Goal: Task Accomplishment & Management: Complete application form

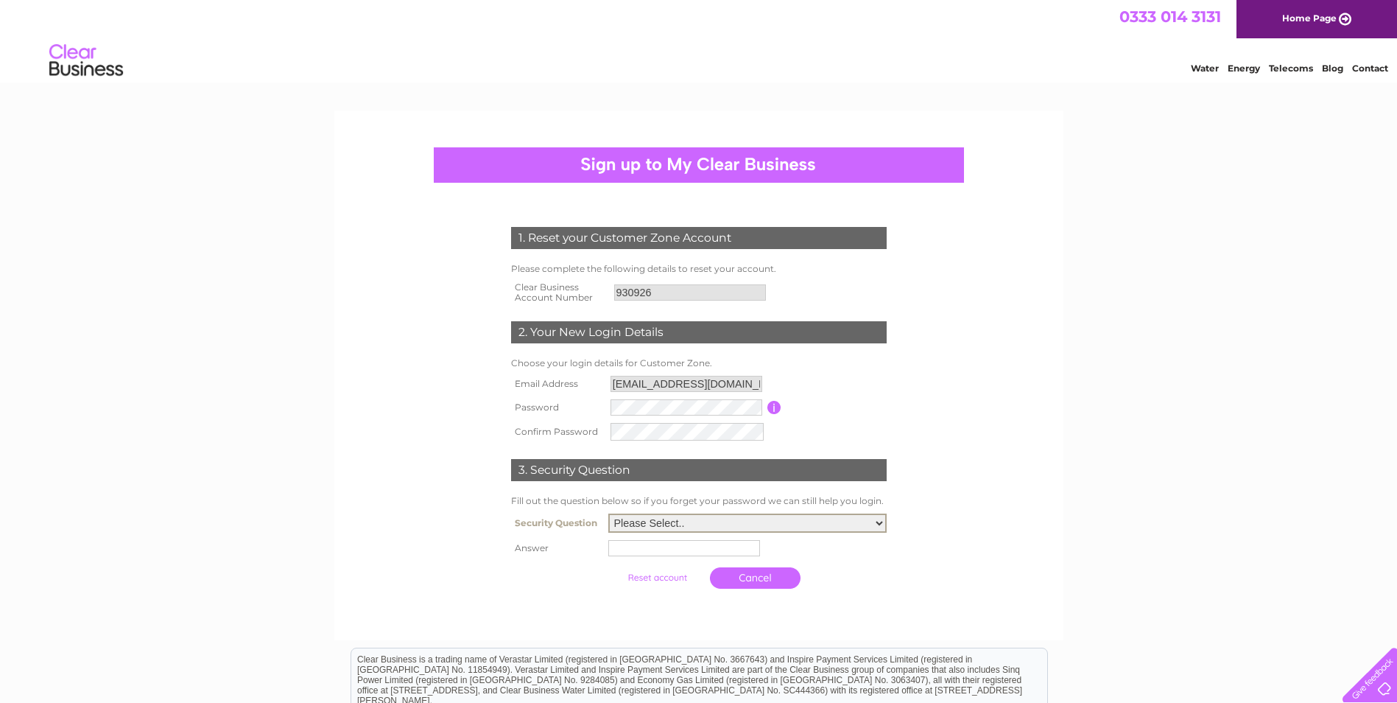
click at [692, 516] on select "Please Select.. In what town or city was your first job? In what town or city d…" at bounding box center [747, 522] width 278 height 19
select select "2"
click at [608, 513] on select "Please Select.. In what town or city was your first job? In what town or city d…" at bounding box center [747, 521] width 278 height 19
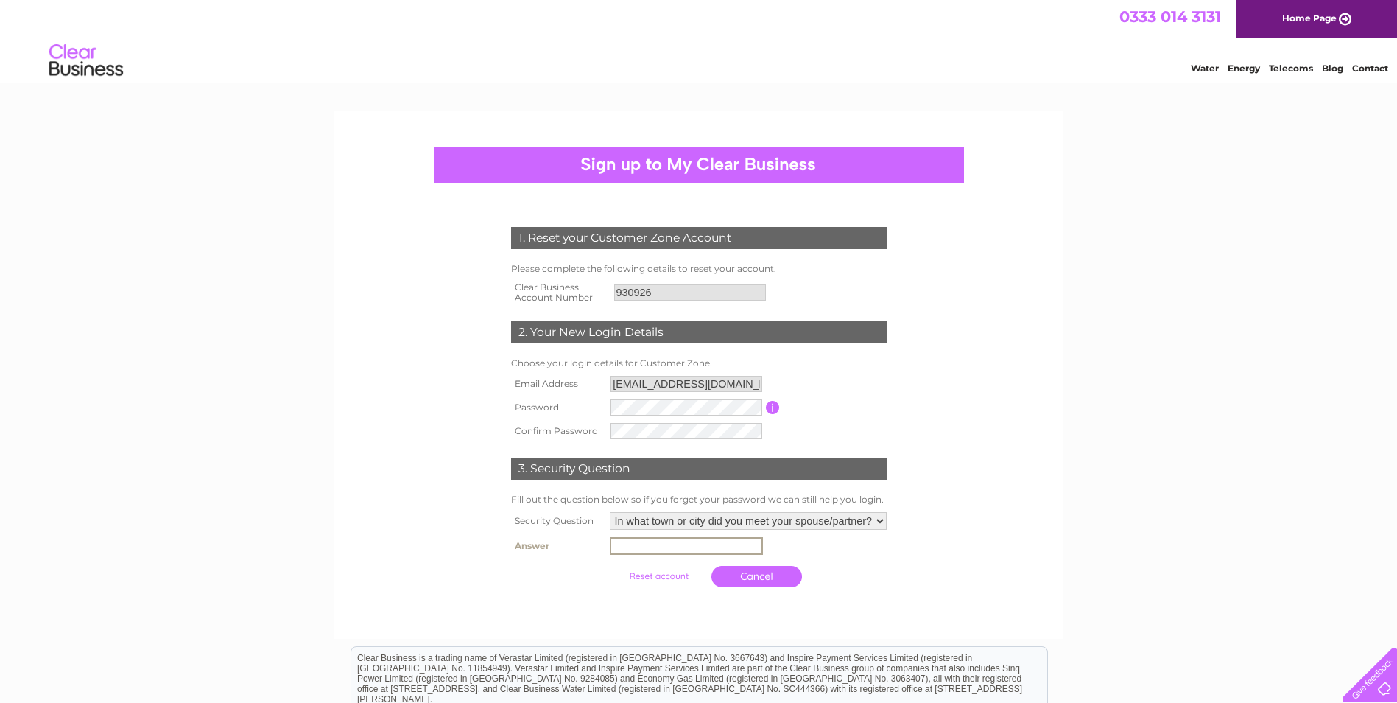
click at [630, 548] on input "text" at bounding box center [686, 546] width 153 height 18
type input "carlisle"
click at [651, 576] on input "submit" at bounding box center [659, 576] width 91 height 21
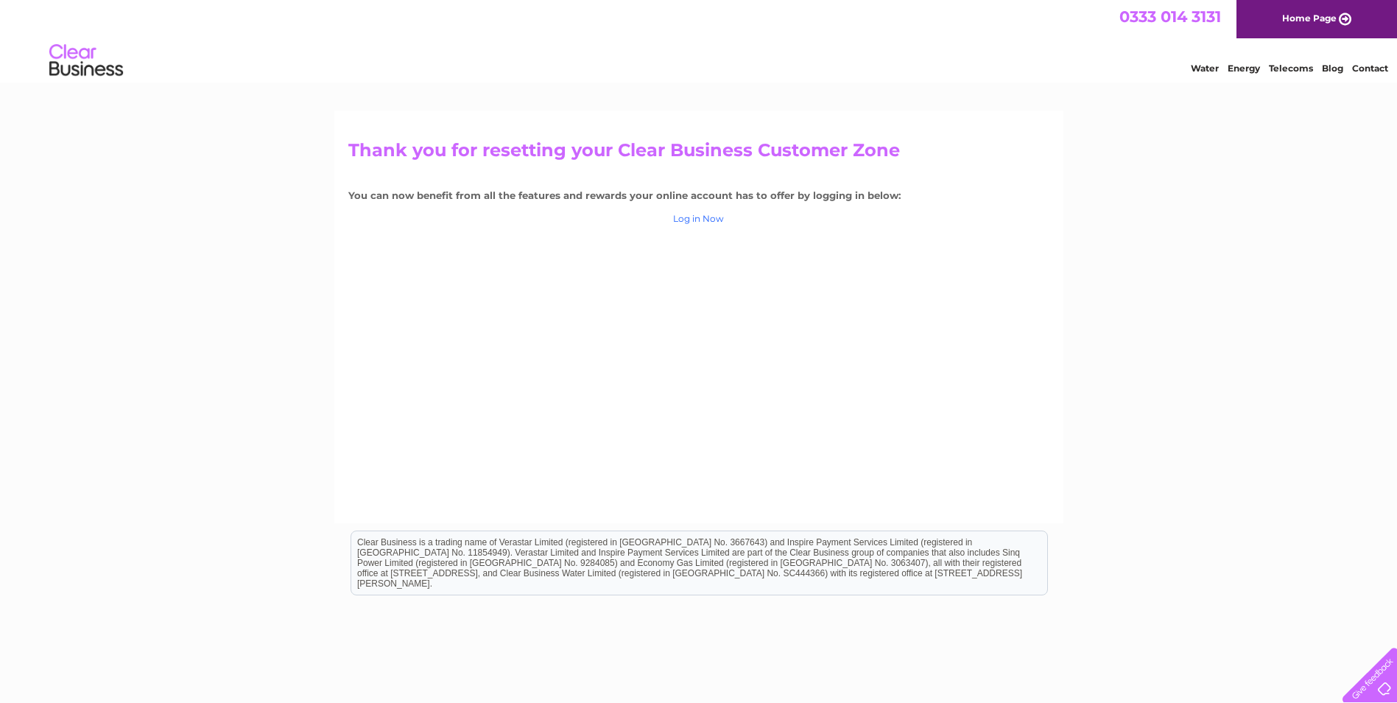
click at [686, 214] on link "Log in Now" at bounding box center [698, 218] width 51 height 11
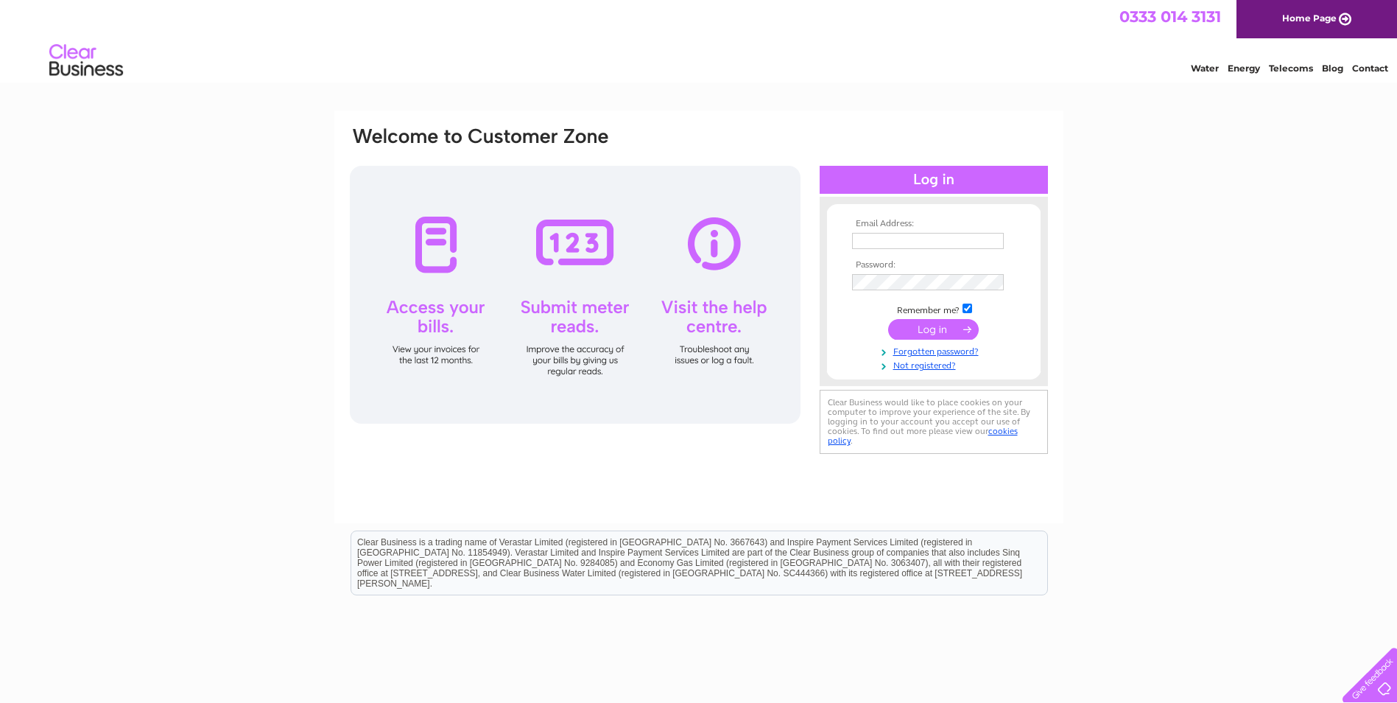
type input "robertbyers99@outlook.com"
click at [433, 307] on div at bounding box center [575, 295] width 451 height 258
click at [941, 329] on input "submit" at bounding box center [933, 329] width 91 height 21
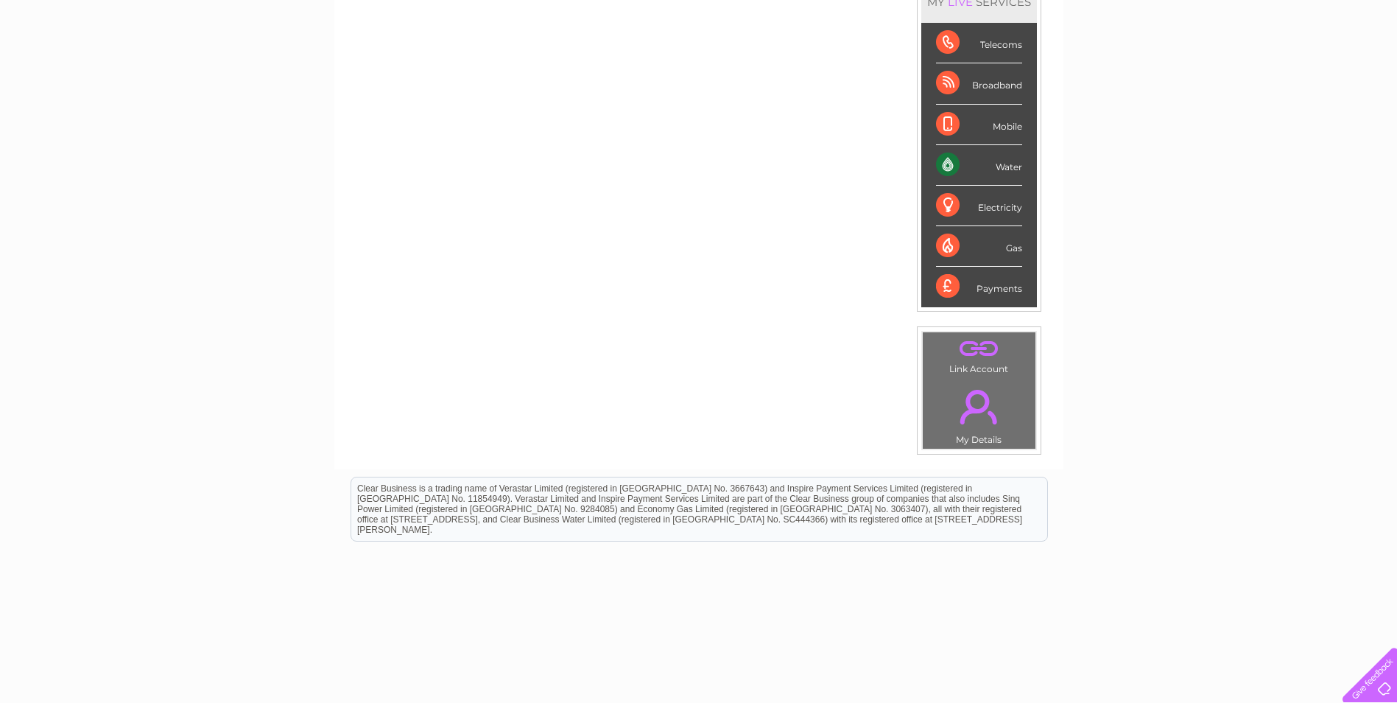
scroll to position [158, 0]
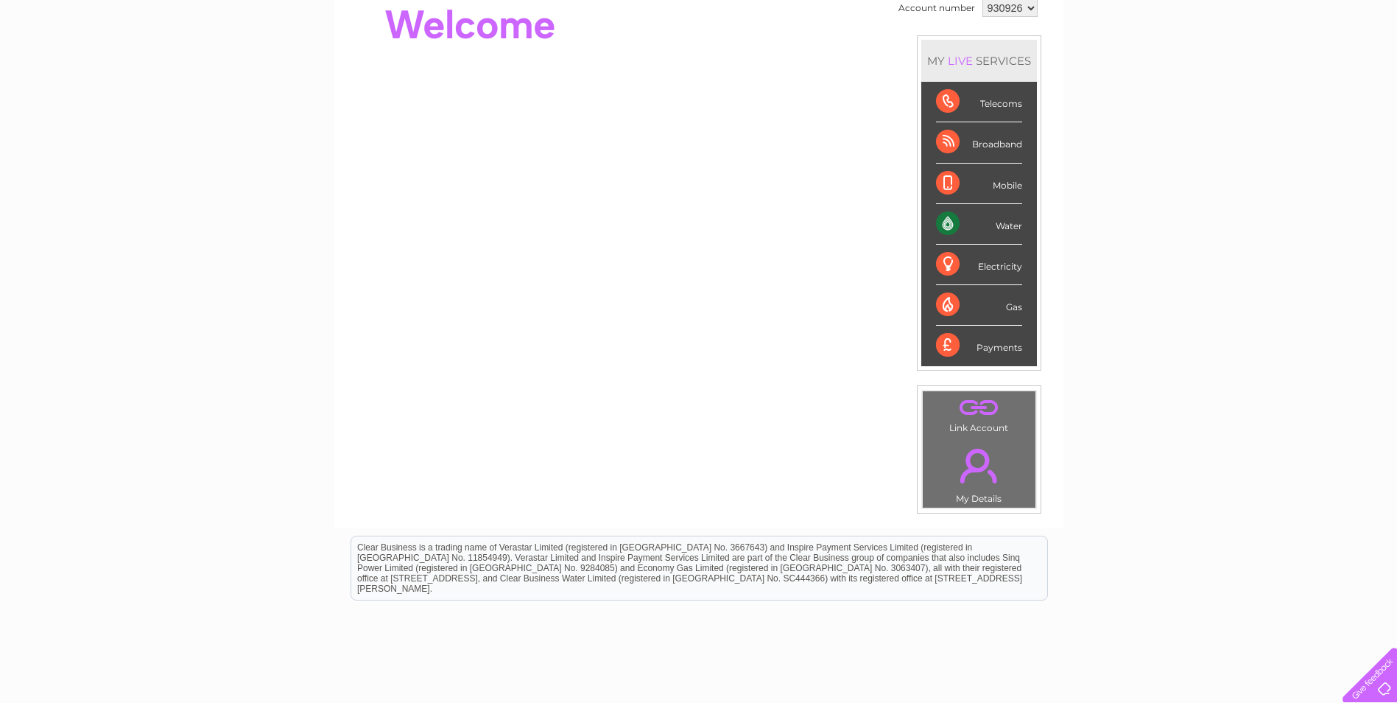
click at [945, 220] on div "Water" at bounding box center [979, 224] width 86 height 41
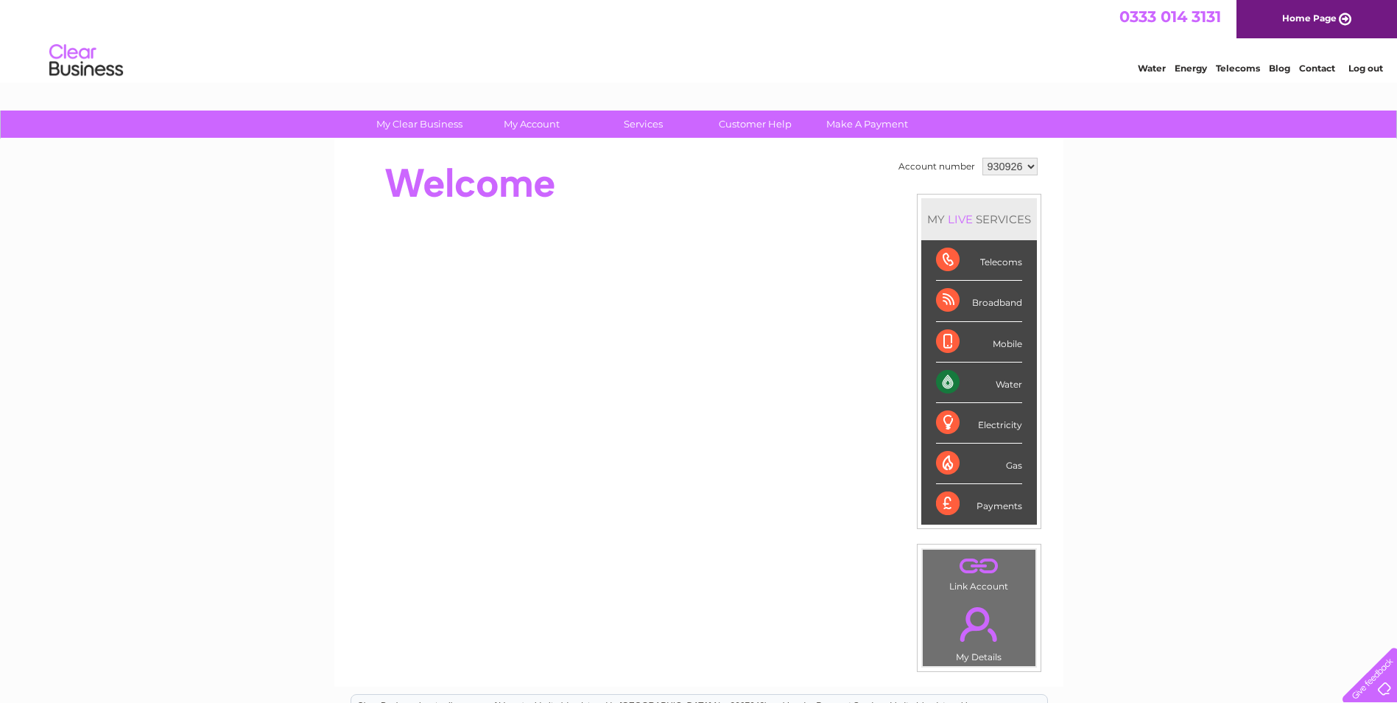
click at [947, 379] on div "Water" at bounding box center [979, 382] width 86 height 41
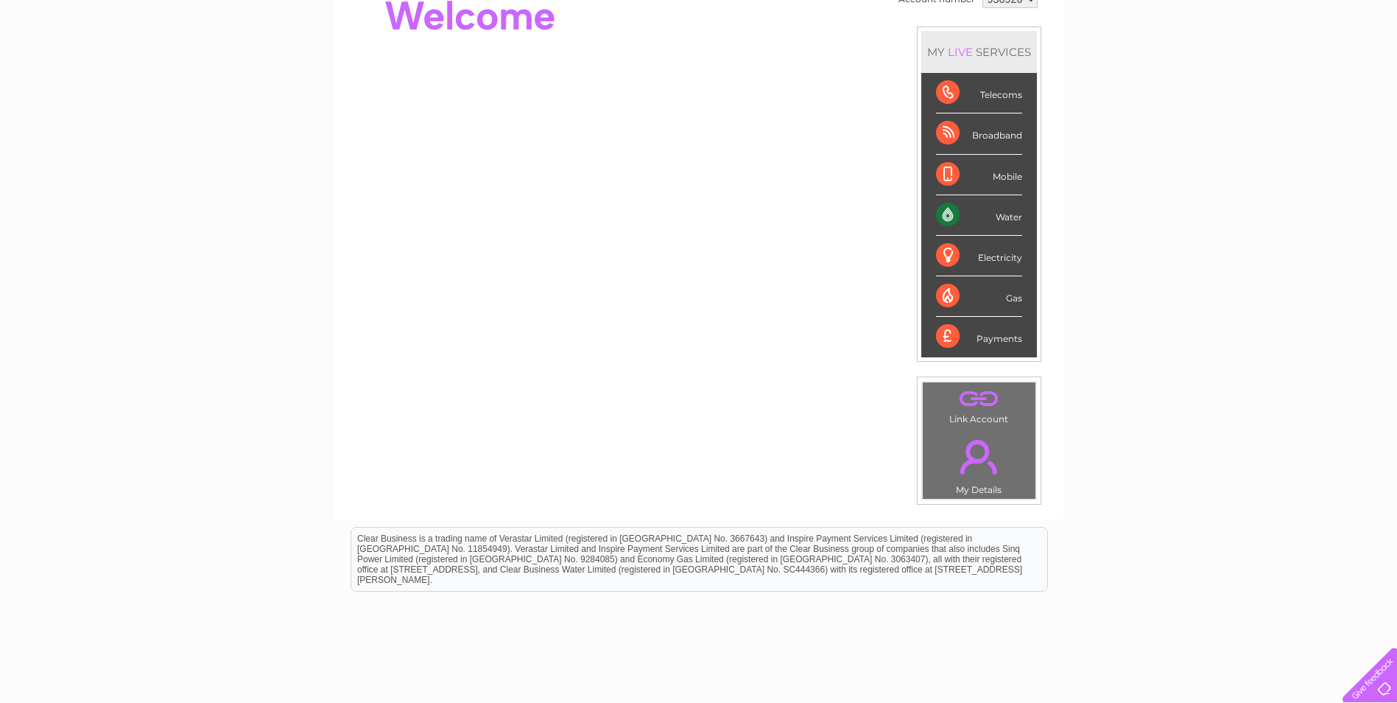
scroll to position [247, 0]
